Goal: Find specific page/section

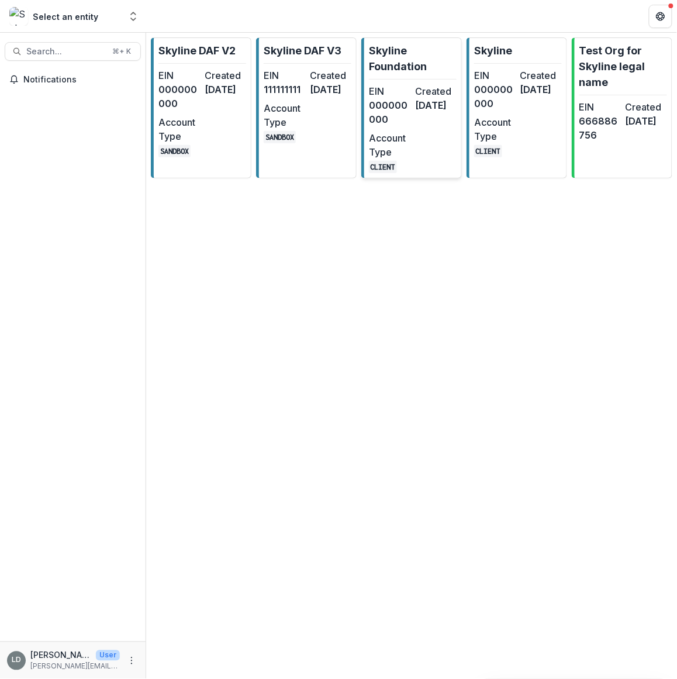
click at [404, 85] on dt "EIN" at bounding box center [390, 91] width 42 height 14
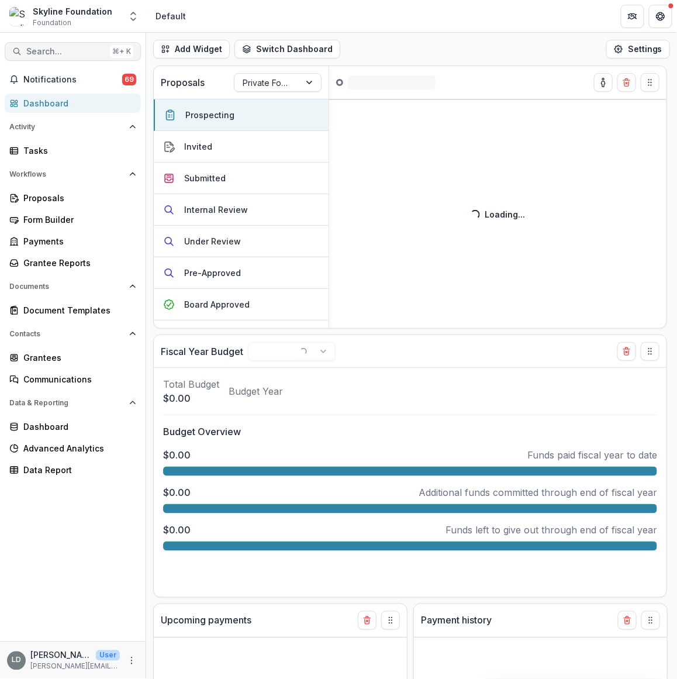
click at [82, 56] on span "Search..." at bounding box center [65, 52] width 79 height 10
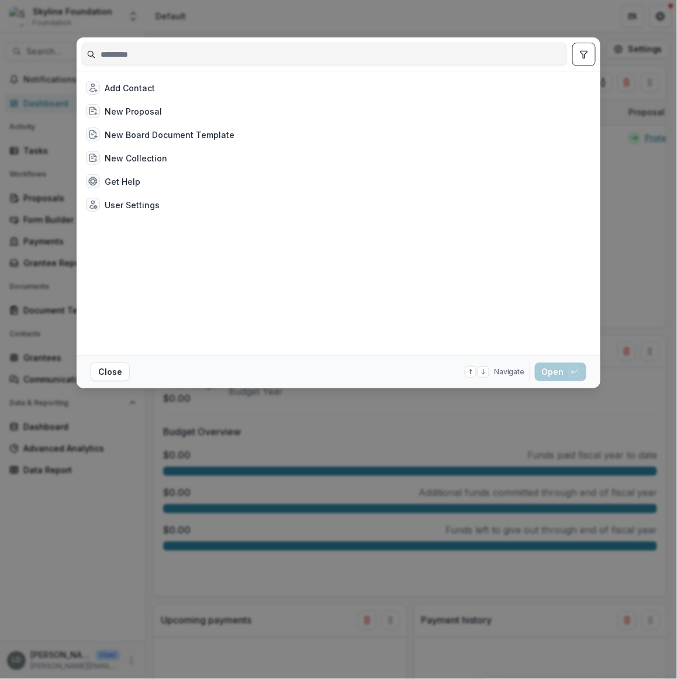
click at [143, 59] on input at bounding box center [325, 54] width 486 height 19
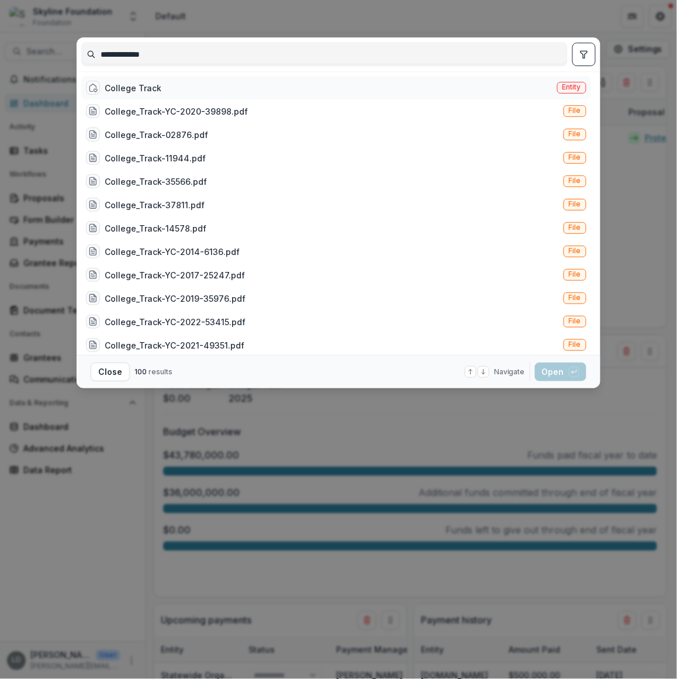
type input "**********"
click at [155, 94] on div "College Track" at bounding box center [133, 88] width 57 height 12
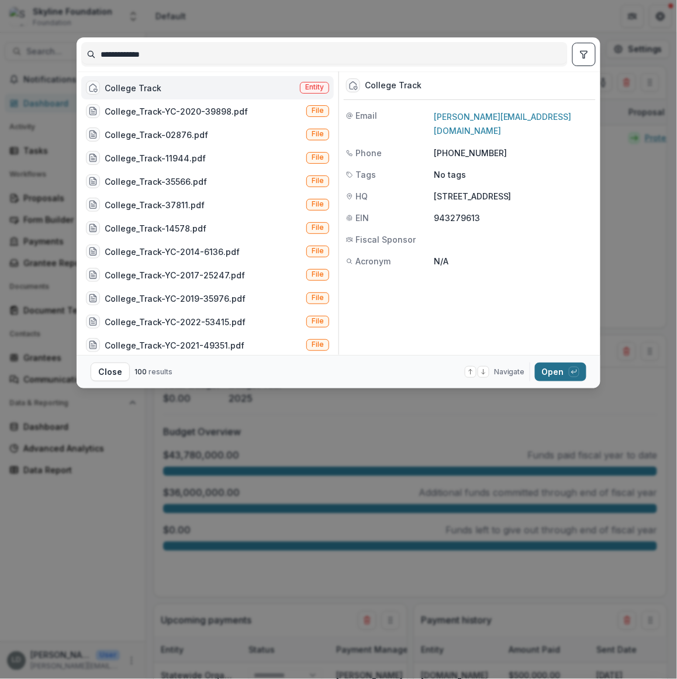
click at [552, 371] on button "Open with enter key" at bounding box center [560, 372] width 51 height 19
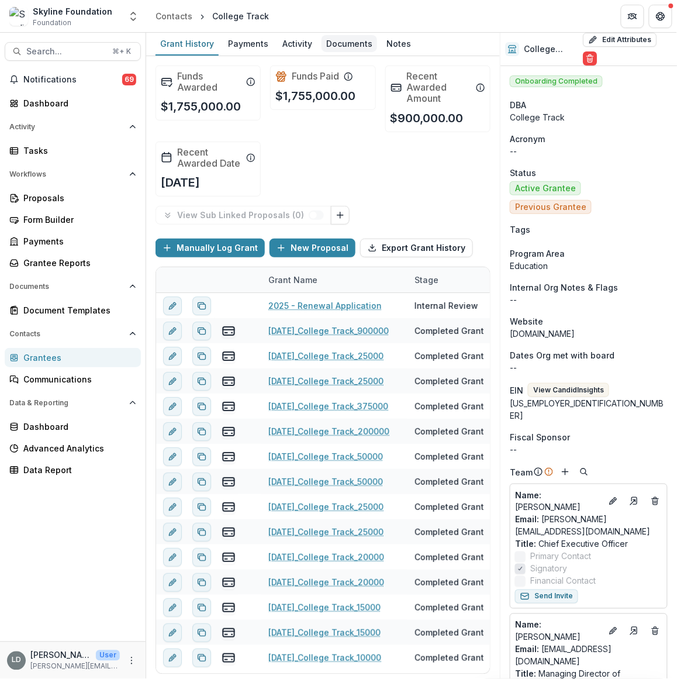
click at [340, 44] on div "Documents" at bounding box center [350, 43] width 56 height 17
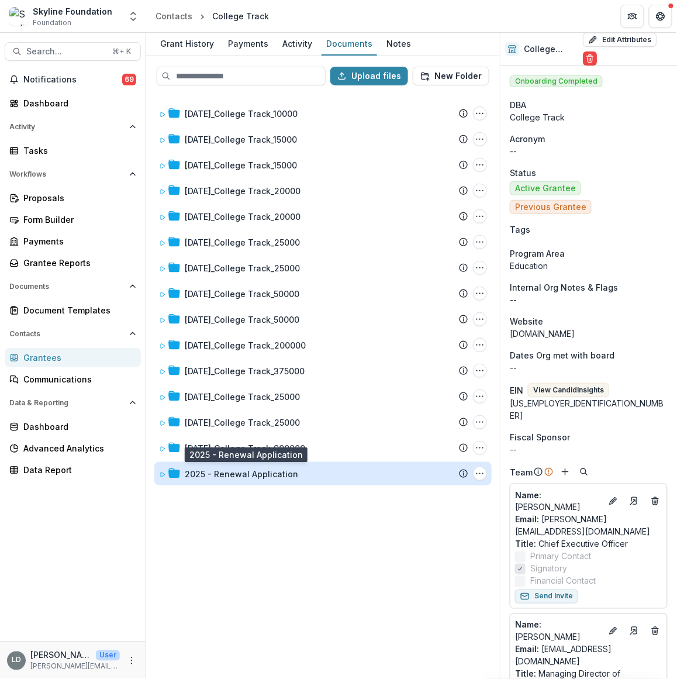
click at [229, 474] on div "2025 - Renewal Application" at bounding box center [241, 474] width 113 height 12
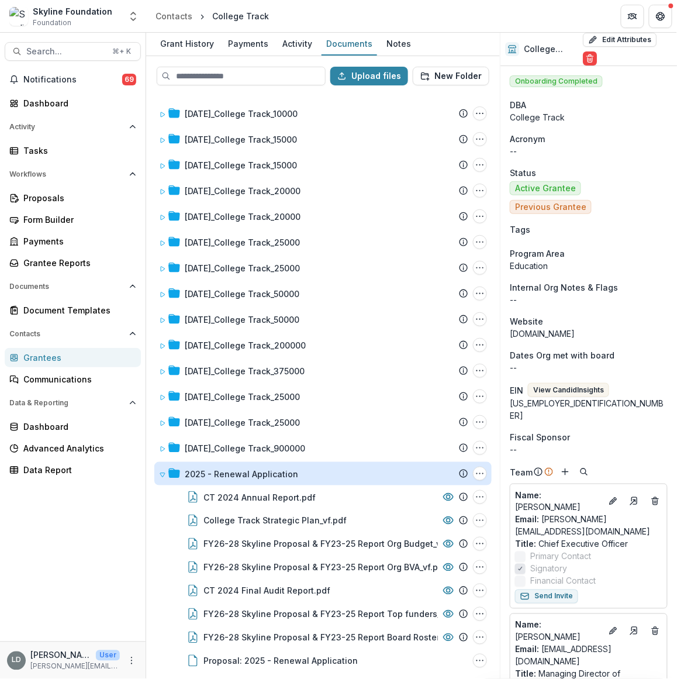
scroll to position [1, 0]
click at [229, 474] on div "2025 - Renewal Application" at bounding box center [241, 473] width 113 height 12
